Goal: Information Seeking & Learning: Learn about a topic

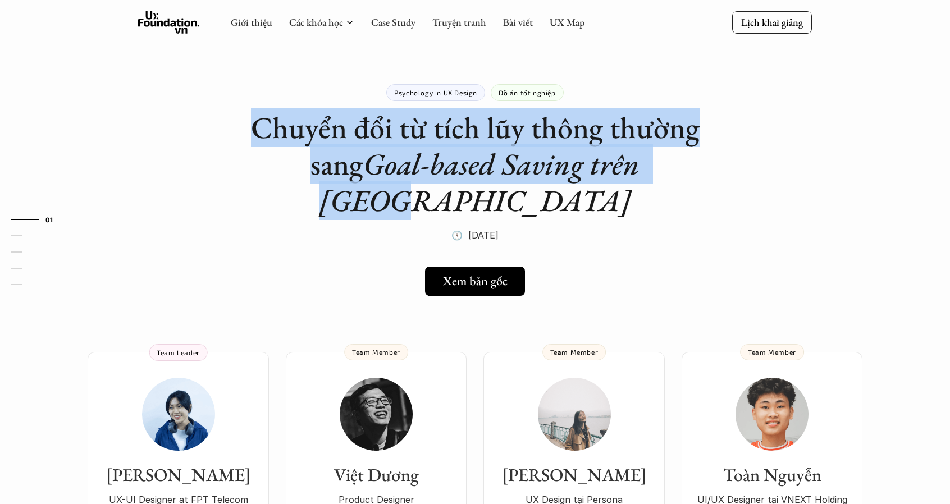
drag, startPoint x: 296, startPoint y: 118, endPoint x: 748, endPoint y: 172, distance: 455.1
drag, startPoint x: 262, startPoint y: 130, endPoint x: 636, endPoint y: 185, distance: 378.9
click at [636, 185] on div "Psychology in UX Design Đồ án tốt nghiệp Chuyển đổi từ tích lũy thông thường sa…" at bounding box center [474, 150] width 449 height 188
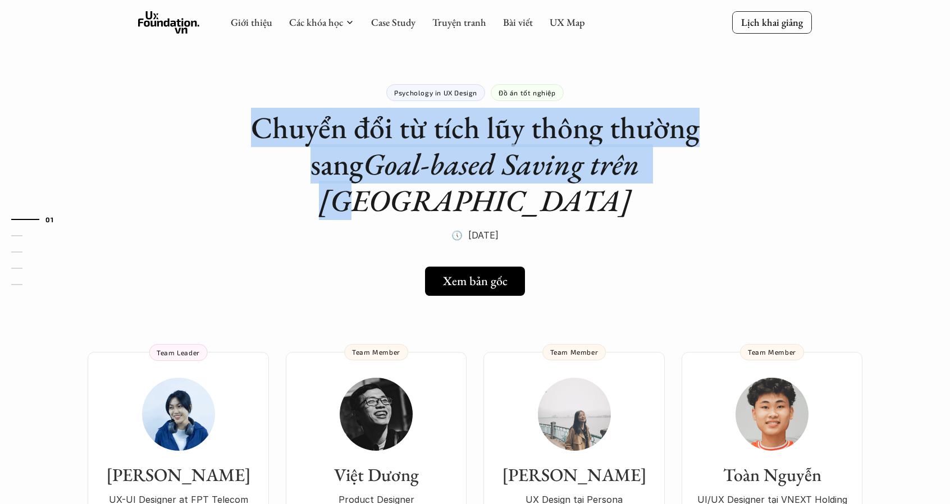
click at [636, 185] on div "Psychology in UX Design Đồ án tốt nghiệp Chuyển đổi từ tích lũy thông thường sa…" at bounding box center [474, 150] width 449 height 188
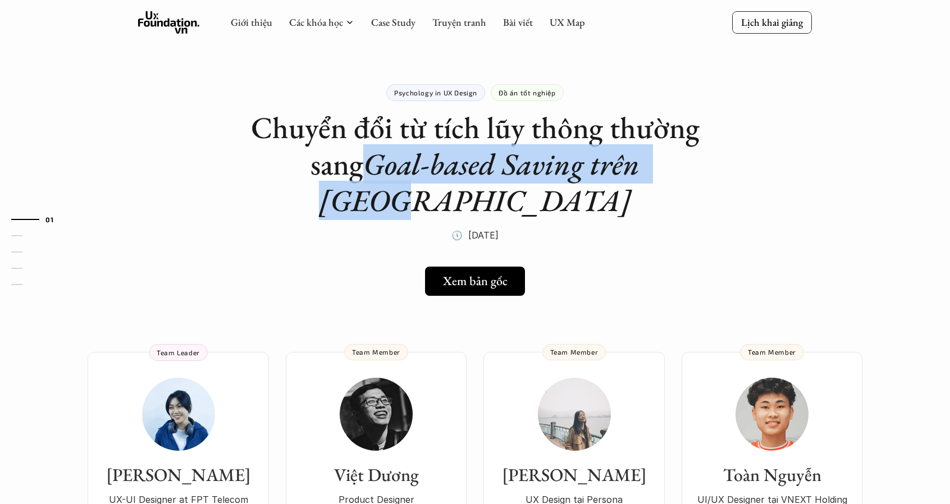
drag, startPoint x: 374, startPoint y: 166, endPoint x: 722, endPoint y: 181, distance: 348.9
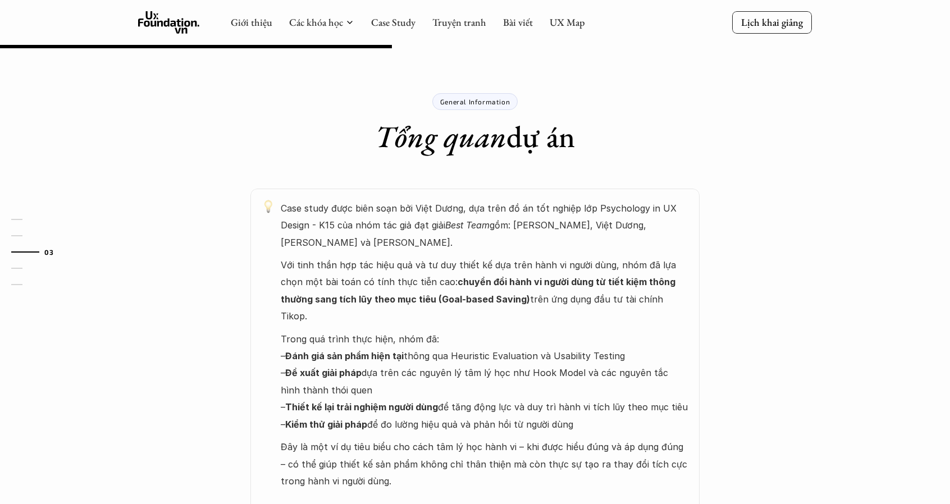
scroll to position [505, 0]
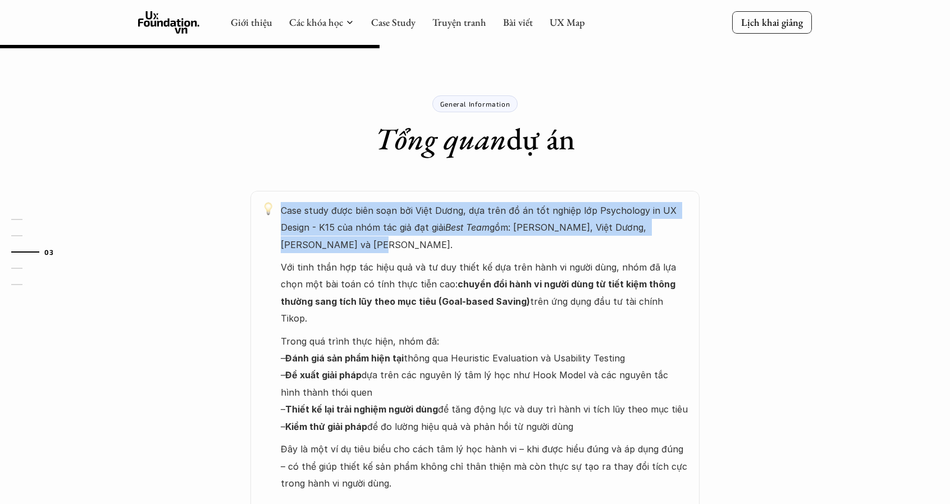
drag, startPoint x: 323, startPoint y: 176, endPoint x: 448, endPoint y: 203, distance: 128.5
click at [448, 203] on p "Case study được biên soạn bởi Việt Dương, dựa trên đồ án tốt nghiệp lớp Psychol…" at bounding box center [484, 227] width 407 height 51
drag, startPoint x: 502, startPoint y: 206, endPoint x: 466, endPoint y: 176, distance: 47.0
click at [466, 202] on p "Case study được biên soạn bởi Việt Dương, dựa trên đồ án tốt nghiệp lớp Psychol…" at bounding box center [484, 227] width 407 height 51
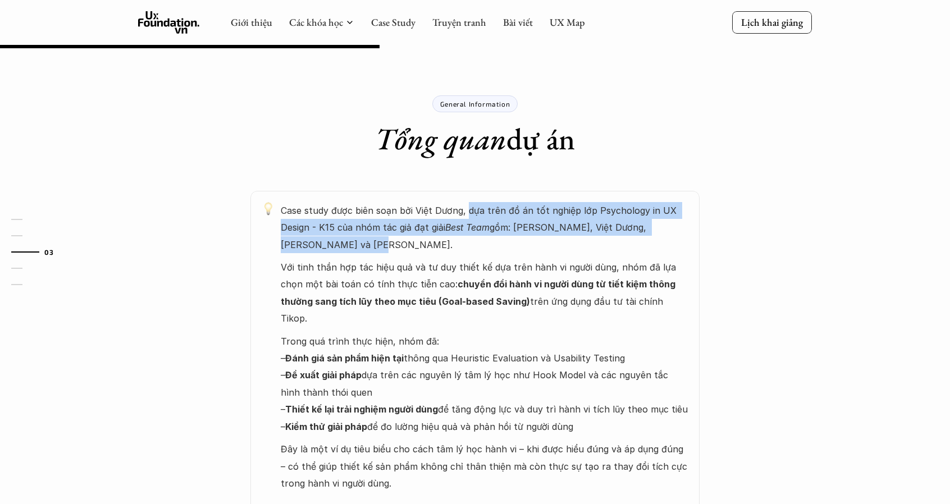
click at [466, 202] on p "Case study được biên soạn bởi Việt Dương, dựa trên đồ án tốt nghiệp lớp Psychol…" at bounding box center [484, 227] width 407 height 51
drag, startPoint x: 466, startPoint y: 168, endPoint x: 576, endPoint y: 209, distance: 117.4
click at [576, 209] on p "Case study được biên soạn bởi Việt Dương, dựa trên đồ án tốt nghiệp lớp Psychol…" at bounding box center [484, 227] width 407 height 51
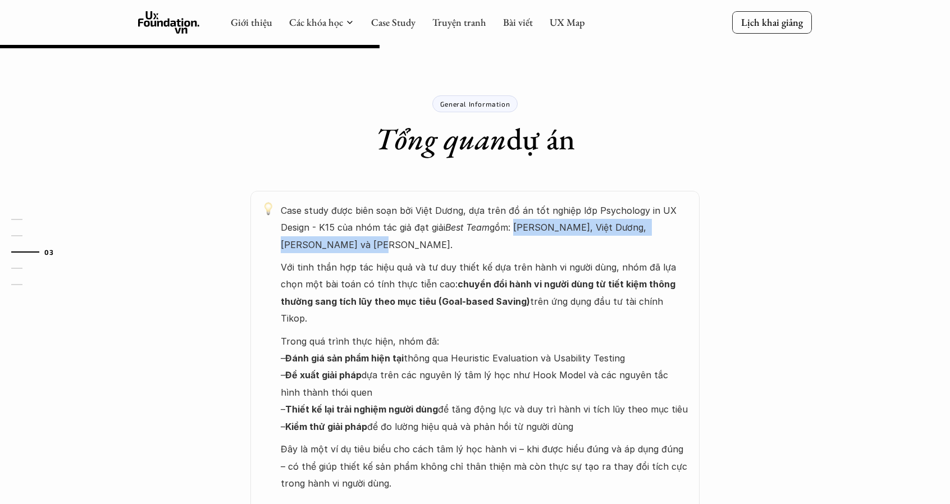
drag, startPoint x: 576, startPoint y: 209, endPoint x: 515, endPoint y: 189, distance: 64.1
click at [515, 202] on p "Case study được biên soạn bởi Việt Dương, dựa trên đồ án tốt nghiệp lớp Psychol…" at bounding box center [484, 227] width 407 height 51
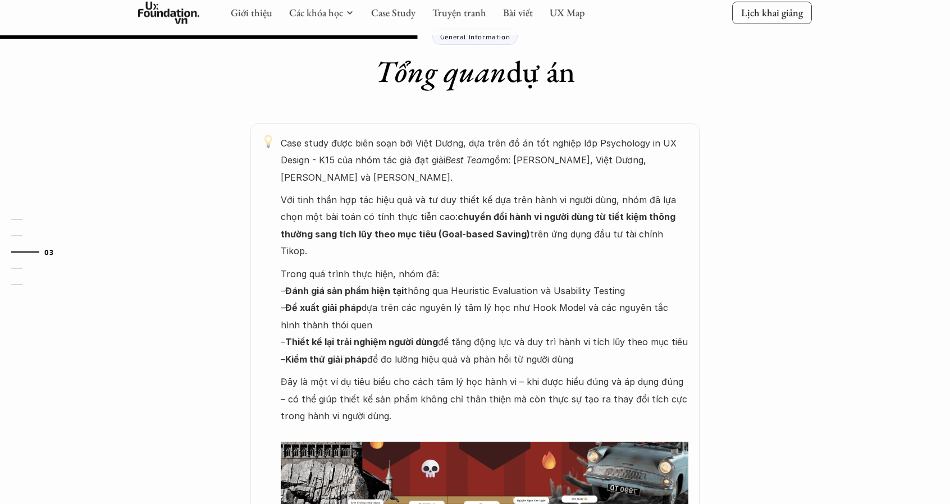
scroll to position [617, 0]
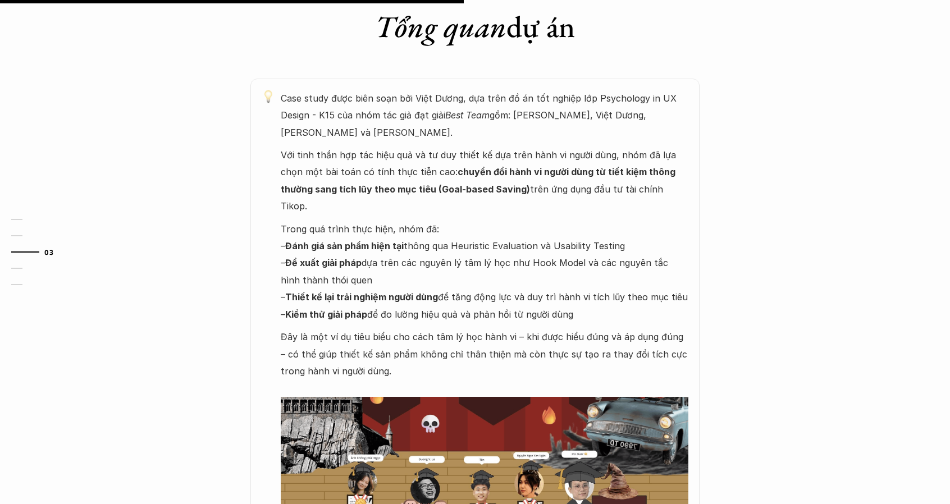
drag, startPoint x: 367, startPoint y: 208, endPoint x: 404, endPoint y: 226, distance: 41.2
click at [404, 226] on p "Trong quá trình thực hiện, nhóm đã: – Đánh giá sản phẩm hiện tại thông qua Heur…" at bounding box center [484, 272] width 407 height 102
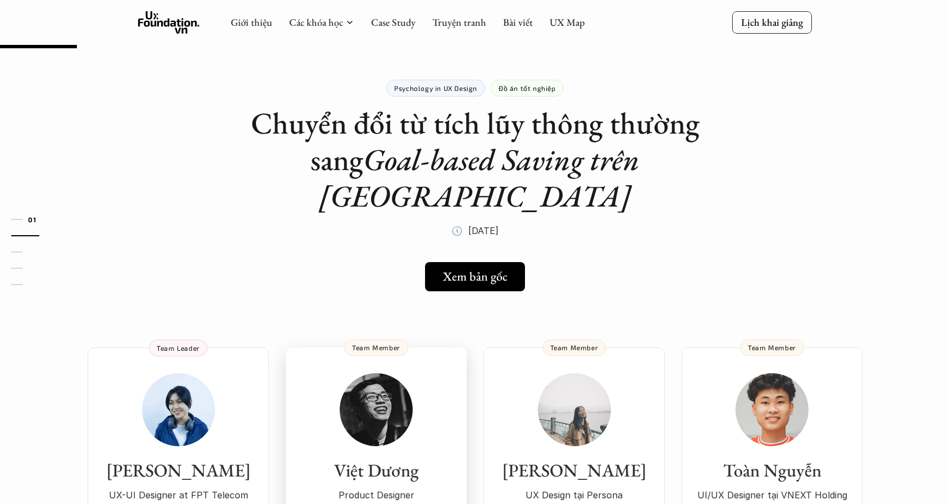
scroll to position [0, 0]
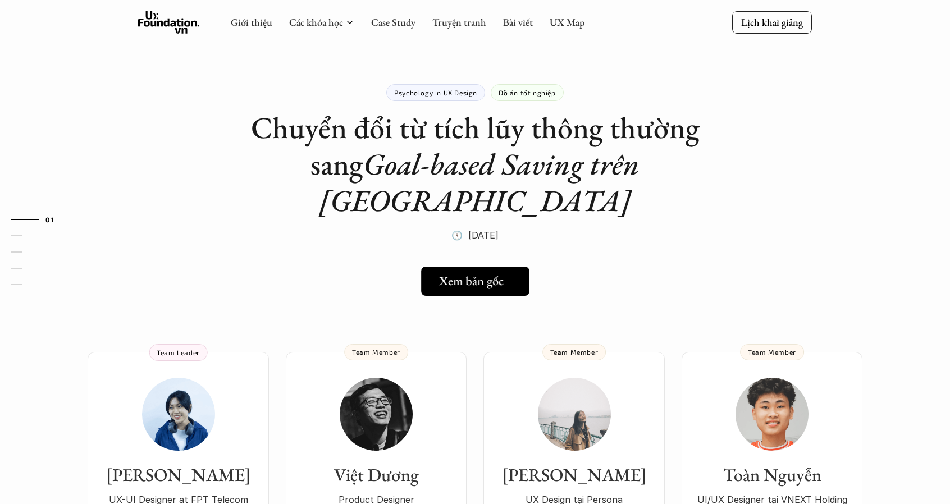
click at [471, 267] on link "Xem bản gốc" at bounding box center [475, 281] width 108 height 29
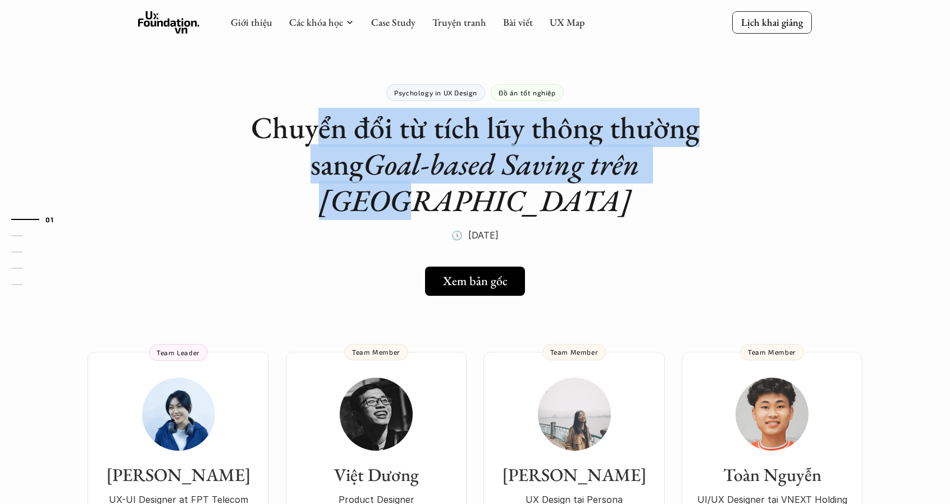
drag, startPoint x: 323, startPoint y: 124, endPoint x: 691, endPoint y: 167, distance: 370.6
click at [691, 167] on h1 "Chuyển đổi từ tích lũy thông thường sang Goal-based Saving trên Tikop" at bounding box center [474, 163] width 449 height 109
drag, startPoint x: 732, startPoint y: 167, endPoint x: 310, endPoint y: 121, distance: 424.0
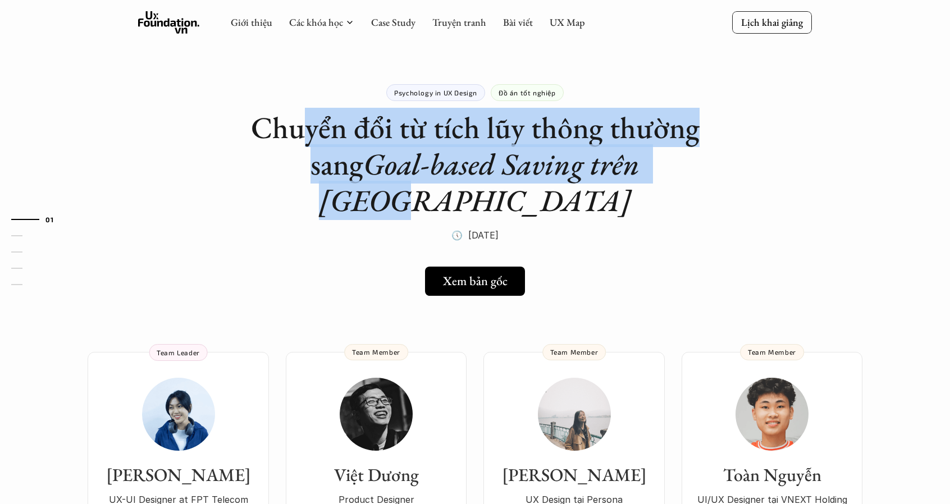
click at [310, 121] on h1 "Chuyển đổi từ tích lũy thông thường sang Goal-based Saving trên Tikop" at bounding box center [474, 163] width 449 height 109
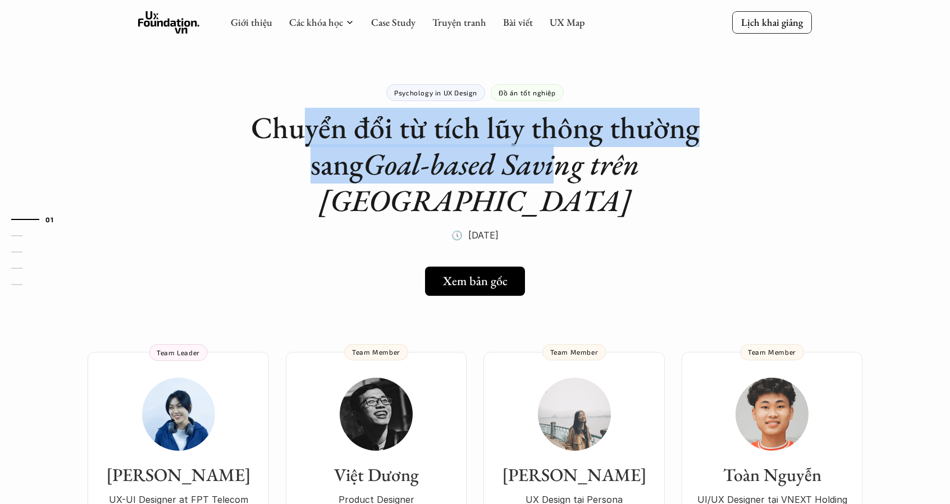
drag, startPoint x: 305, startPoint y: 118, endPoint x: 526, endPoint y: 154, distance: 224.0
click at [526, 154] on h1 "Chuyển đổi từ tích lũy thông thường sang Goal-based Saving trên Tikop" at bounding box center [474, 163] width 449 height 109
click at [526, 154] on em "Goal-based Saving trên [GEOGRAPHIC_DATA]" at bounding box center [482, 182] width 327 height 76
drag, startPoint x: 332, startPoint y: 145, endPoint x: 546, endPoint y: 156, distance: 213.5
click at [546, 156] on h1 "Chuyển đổi từ tích lũy thông thường sang Goal-based Saving trên Tikop" at bounding box center [474, 163] width 449 height 109
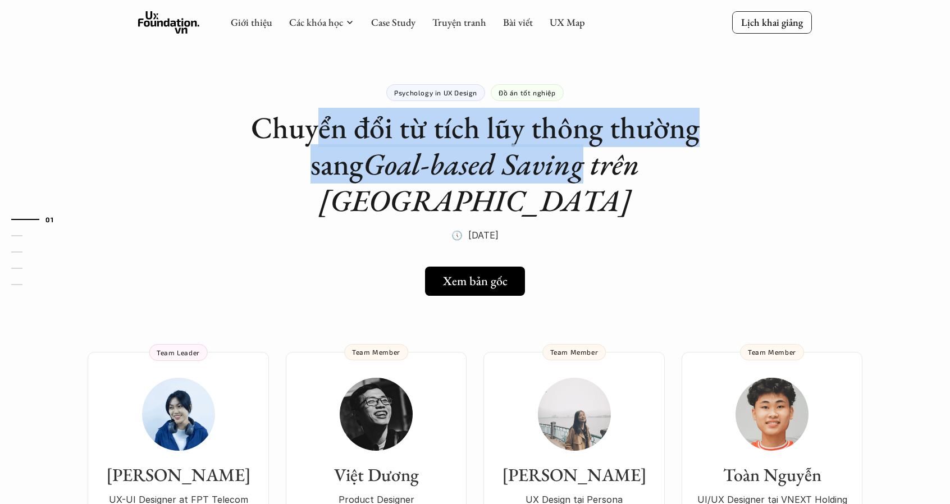
click at [546, 156] on em "Goal-based Saving trên [GEOGRAPHIC_DATA]" at bounding box center [482, 182] width 327 height 76
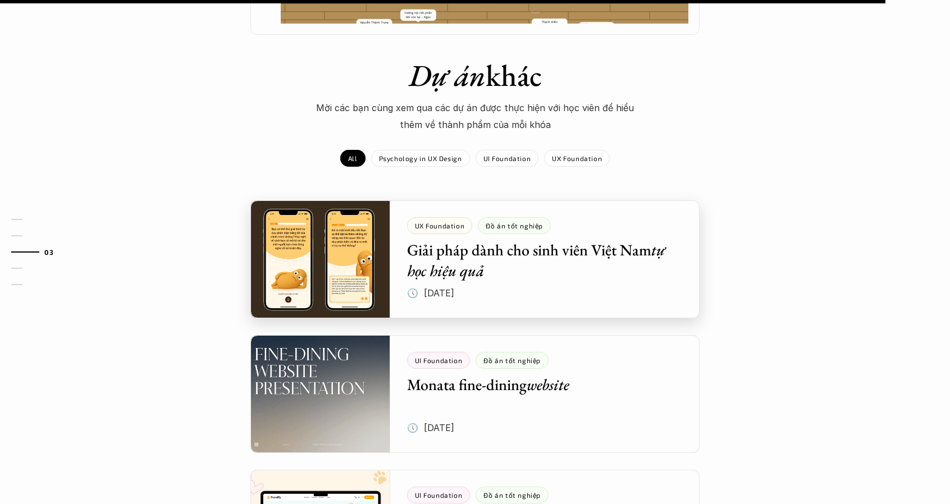
scroll to position [1066, 0]
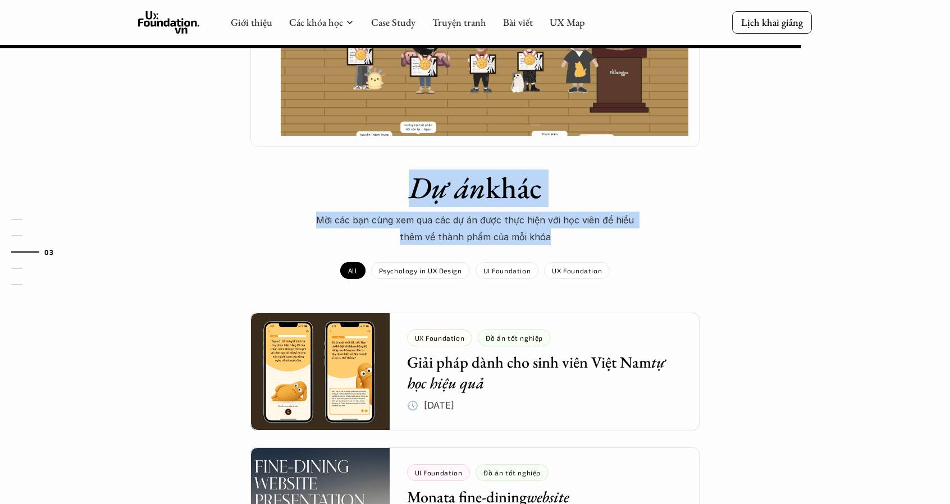
drag, startPoint x: 452, startPoint y: 168, endPoint x: 630, endPoint y: 178, distance: 177.6
click at [630, 178] on div "Dự án khác Mời các bạn cùng xem qua các dự án được thực hiện với học viên để hi…" at bounding box center [475, 241] width 950 height 144
click at [630, 212] on p "Mời các bạn cùng xem qua các dự án được thực hiện với học viên để hiểu thêm về …" at bounding box center [474, 229] width 337 height 34
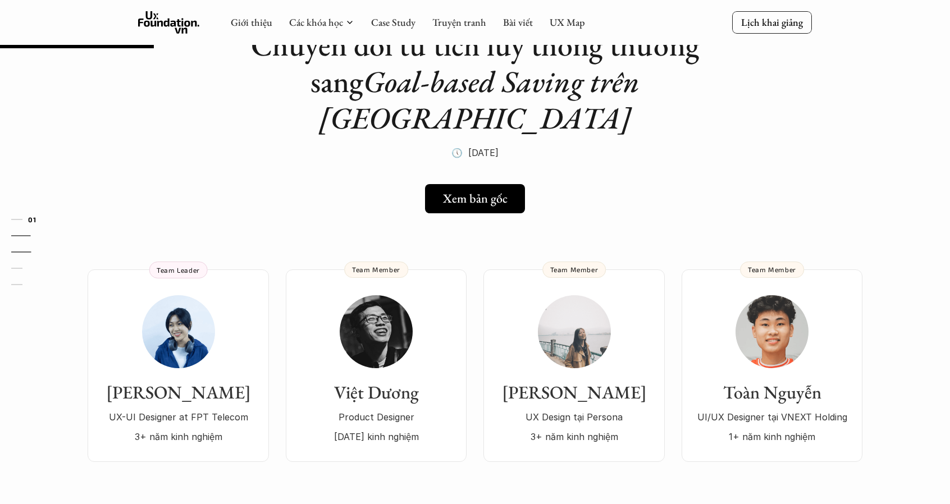
scroll to position [0, 0]
